Goal: Find specific page/section: Find specific page/section

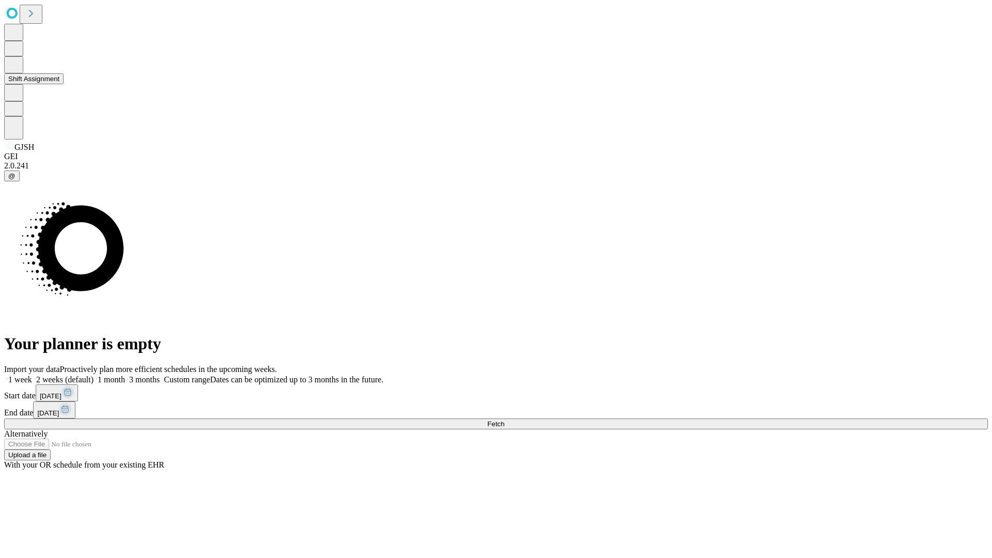
click at [64, 84] on button "Shift Assignment" at bounding box center [33, 78] width 59 height 11
